Goal: Task Accomplishment & Management: Manage account settings

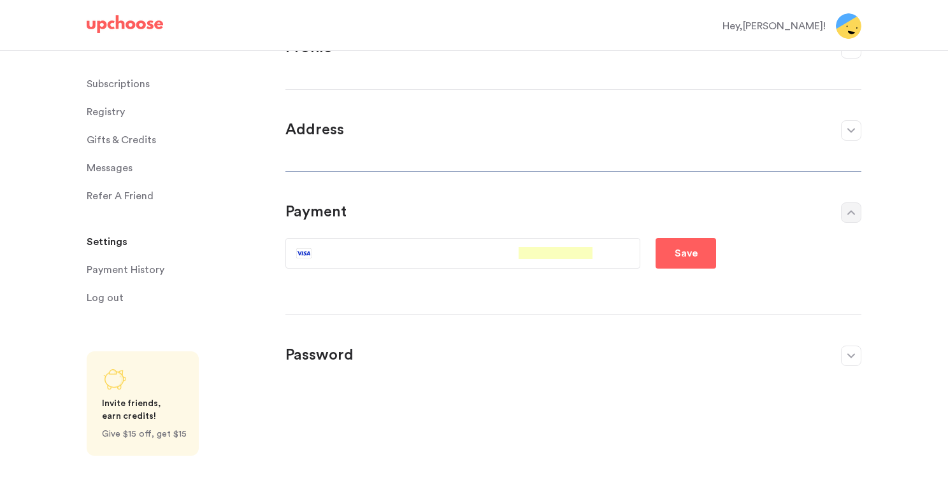
click at [850, 213] on icon "button" at bounding box center [851, 212] width 8 height 5
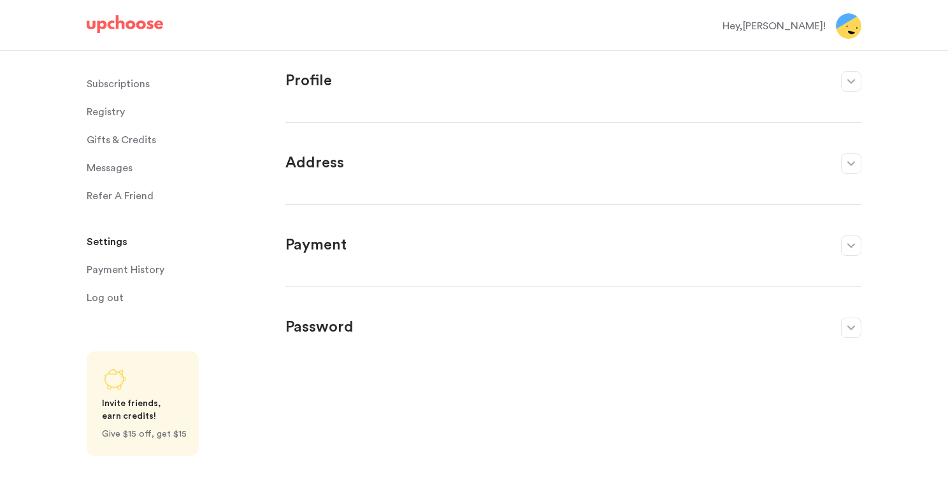
click at [131, 84] on p "Subscriptions" at bounding box center [118, 83] width 63 height 25
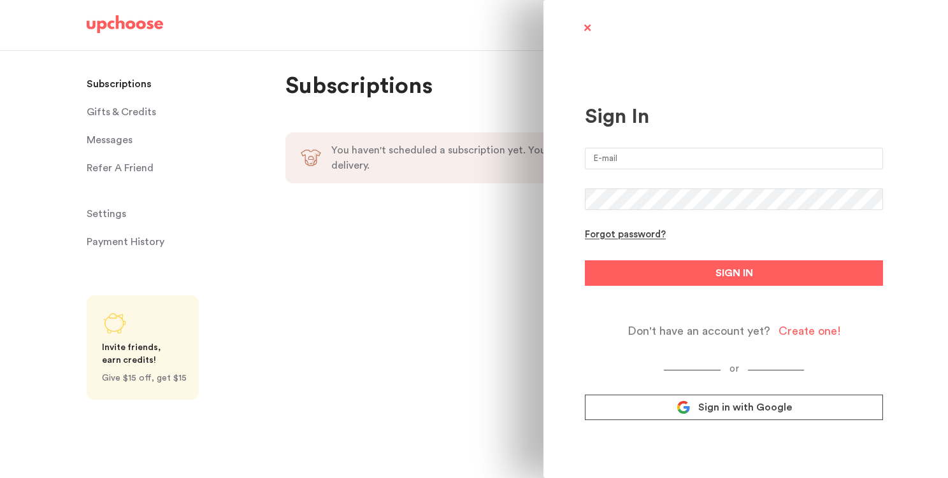
type input "[PERSON_NAME][EMAIL_ADDRESS][DOMAIN_NAME]"
click at [734, 273] on button "SIGN IN" at bounding box center [734, 273] width 298 height 25
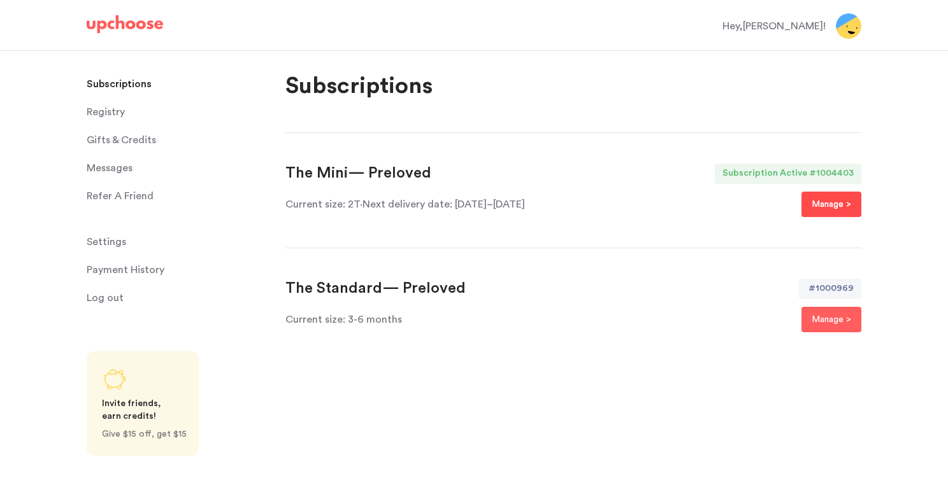
click at [840, 211] on button "Manage >" at bounding box center [831, 204] width 60 height 25
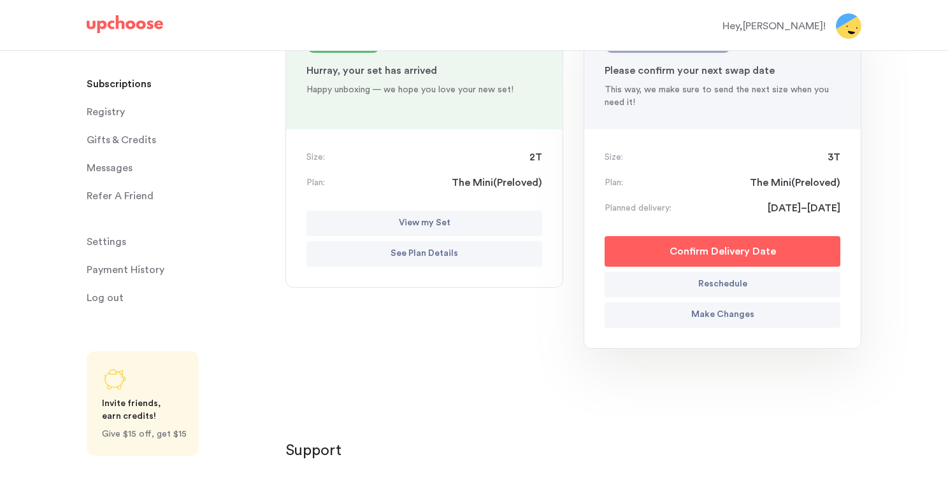
scroll to position [224, 0]
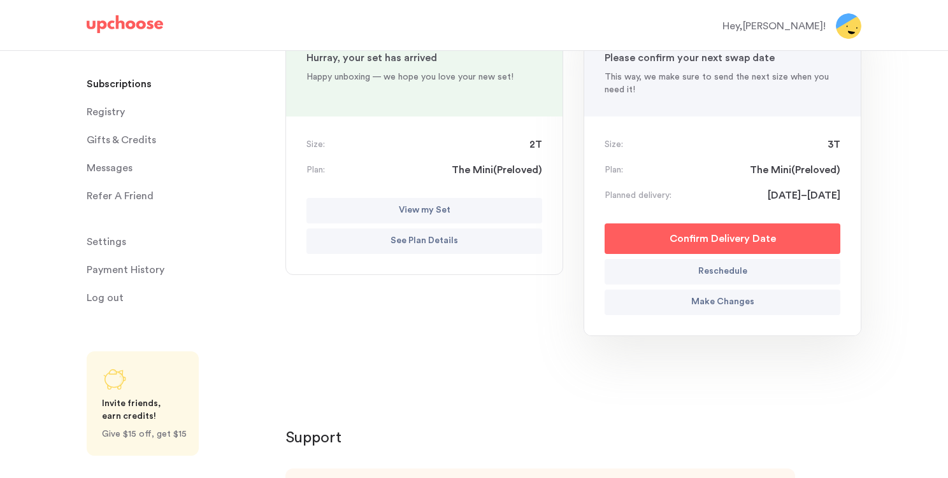
click at [752, 303] on p "Make Changes" at bounding box center [722, 302] width 63 height 15
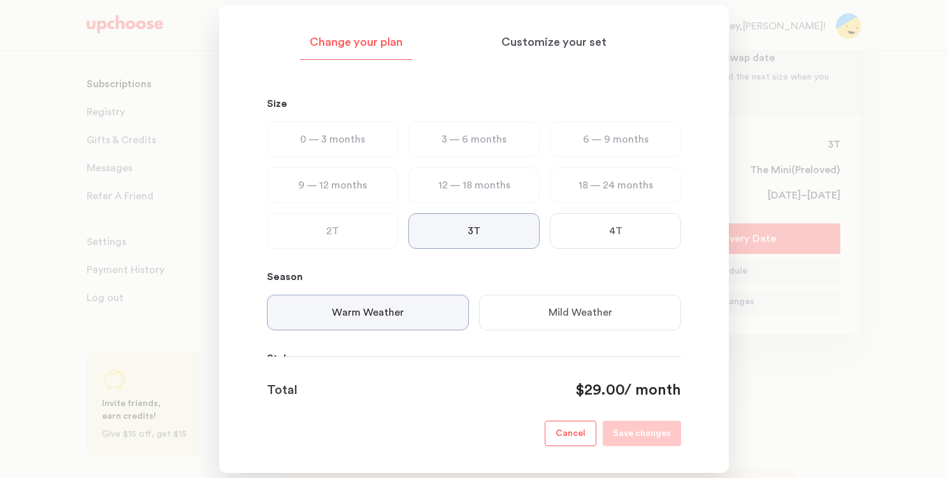
scroll to position [0, 0]
click at [582, 431] on p "Cancel" at bounding box center [570, 434] width 30 height 15
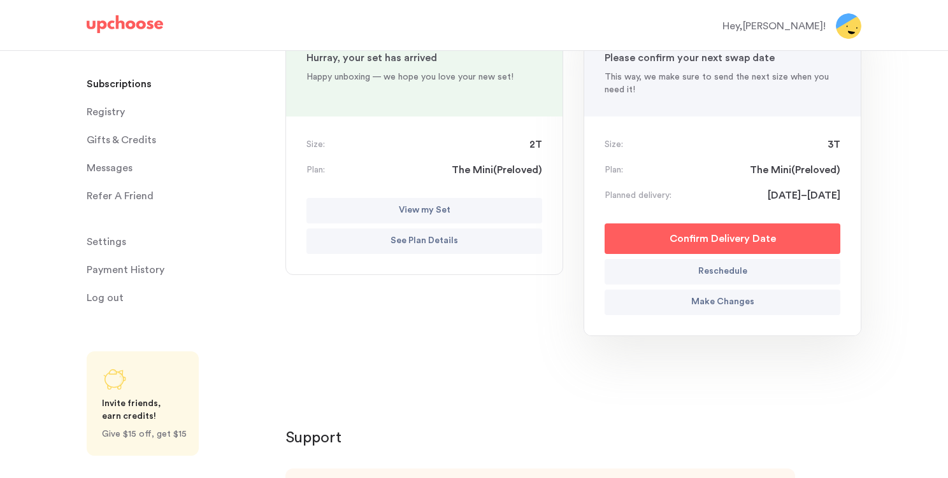
click at [109, 112] on span "Registry" at bounding box center [106, 111] width 38 height 25
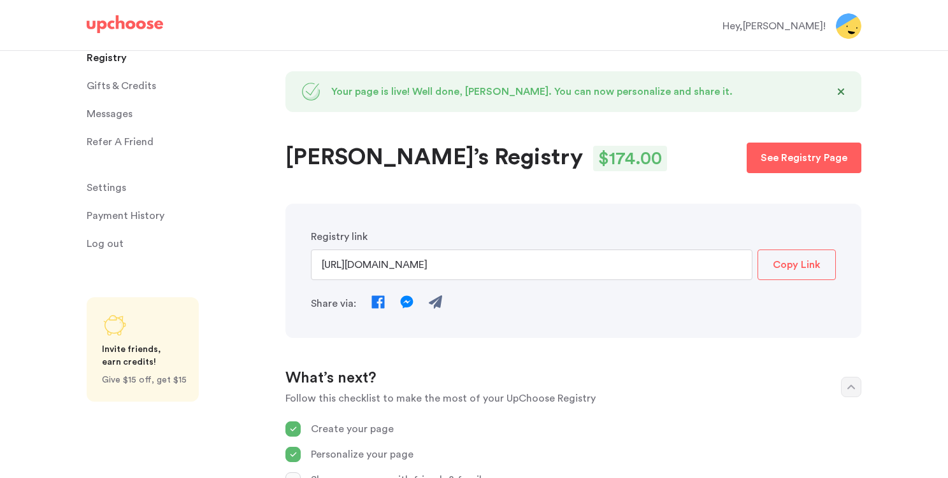
click at [131, 89] on span "Gifts & Credits" at bounding box center [121, 85] width 69 height 25
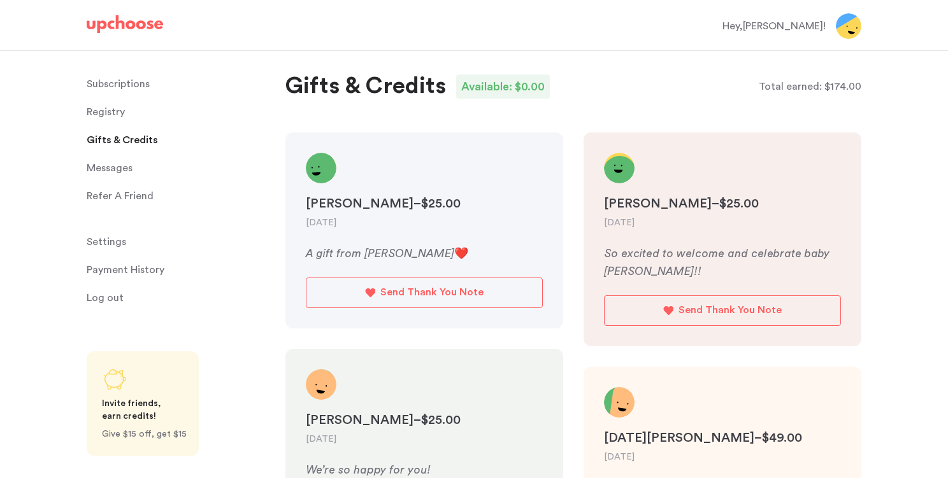
click at [116, 169] on span "Messages" at bounding box center [110, 167] width 46 height 25
